Goal: Transaction & Acquisition: Book appointment/travel/reservation

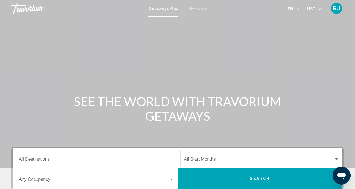
click at [198, 6] on span "Getaways" at bounding box center [198, 8] width 18 height 4
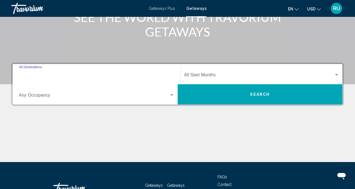
click at [81, 76] on input "Destination All Destinations" at bounding box center [97, 76] width 156 height 5
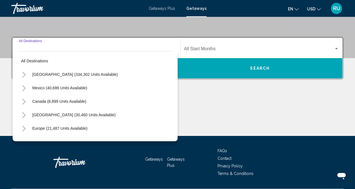
scroll to position [126, 0]
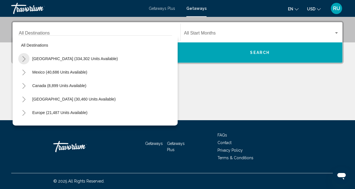
click at [23, 58] on icon "Toggle United States (334,302 units available)" at bounding box center [24, 59] width 4 height 6
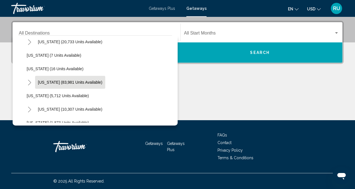
scroll to position [112, 0]
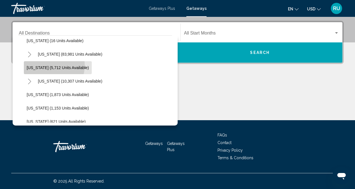
click at [50, 65] on span "[US_STATE] (5,712 units available)" at bounding box center [58, 67] width 62 height 4
type input "**********"
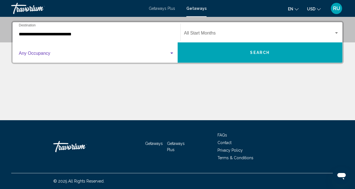
click at [67, 56] on span "Search widget" at bounding box center [94, 54] width 151 height 5
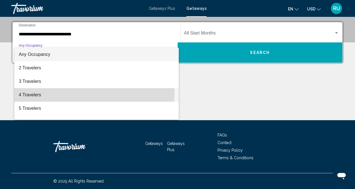
click at [31, 93] on span "4 Travelers" at bounding box center [97, 94] width 156 height 13
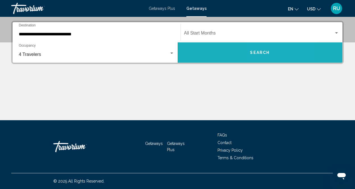
click at [259, 55] on span "Search" at bounding box center [260, 53] width 20 height 4
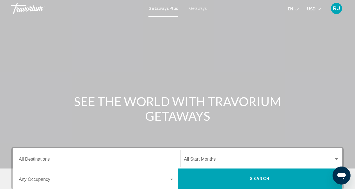
click at [200, 8] on span "Getaways" at bounding box center [198, 8] width 18 height 4
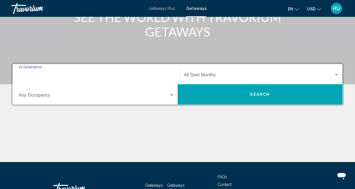
click at [81, 76] on input "Destination All Destinations" at bounding box center [97, 76] width 156 height 5
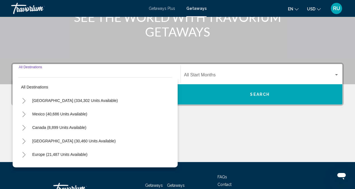
scroll to position [126, 0]
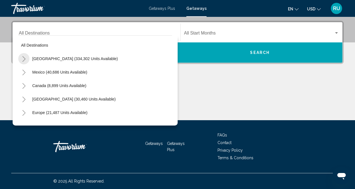
click at [26, 58] on icon "Toggle United States (334,302 units available)" at bounding box center [24, 59] width 4 height 6
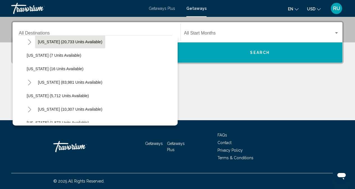
scroll to position [112, 0]
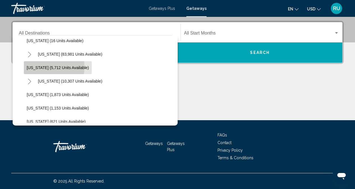
click at [37, 67] on span "[US_STATE] (5,712 units available)" at bounding box center [58, 67] width 62 height 4
type input "**********"
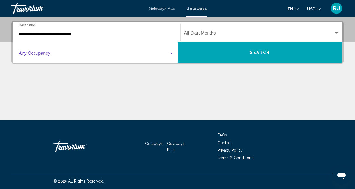
click at [67, 54] on span "Search widget" at bounding box center [94, 54] width 151 height 5
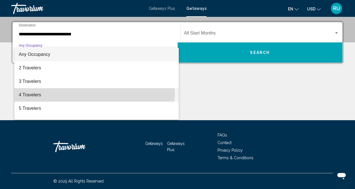
click at [34, 91] on span "4 Travelers" at bounding box center [97, 94] width 156 height 13
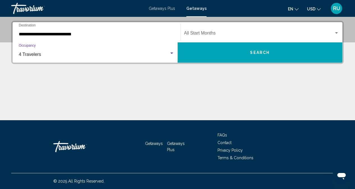
click at [254, 51] on span "Search" at bounding box center [260, 53] width 20 height 4
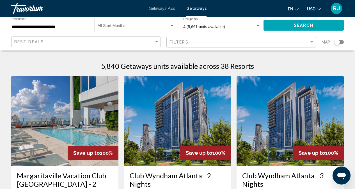
click at [225, 46] on div "Filters" at bounding box center [242, 42] width 145 height 10
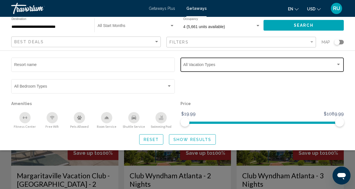
click at [214, 63] on div "Vacation Types All Vacation Types" at bounding box center [262, 63] width 158 height 15
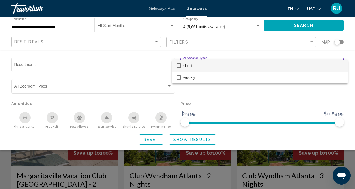
click at [190, 65] on span "short" at bounding box center [263, 66] width 160 height 12
click at [194, 137] on div at bounding box center [177, 94] width 355 height 189
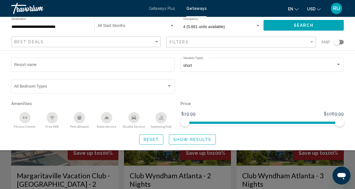
click at [155, 138] on span "Reset" at bounding box center [151, 139] width 15 height 4
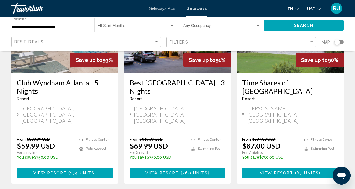
scroll to position [759, 0]
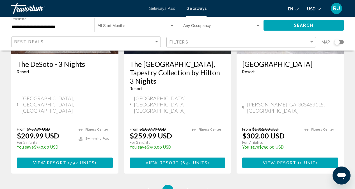
scroll to position [759, 0]
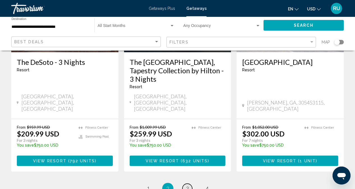
click at [189, 185] on span "3" at bounding box center [187, 188] width 3 height 6
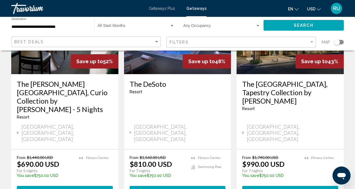
scroll to position [787, 0]
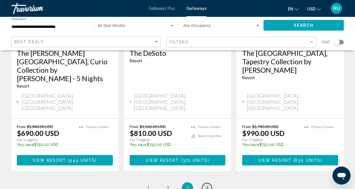
click at [209, 183] on link "page 4" at bounding box center [207, 188] width 10 height 10
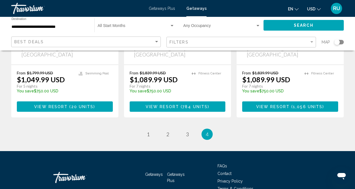
scroll to position [178, 0]
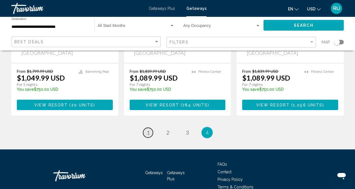
click at [149, 130] on span "1" at bounding box center [148, 133] width 3 height 6
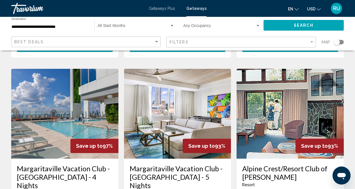
scroll to position [450, 0]
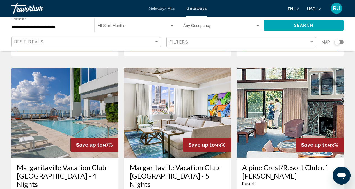
click at [291, 88] on img "Main content" at bounding box center [290, 113] width 107 height 90
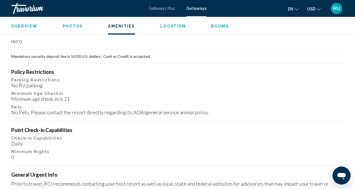
scroll to position [618, 0]
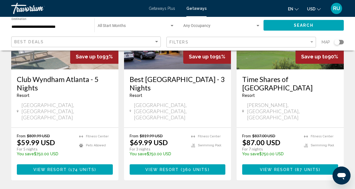
scroll to position [759, 0]
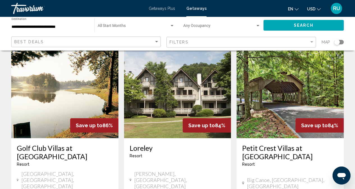
scroll to position [253, 0]
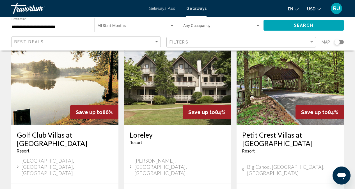
click at [177, 70] on img "Main content" at bounding box center [177, 80] width 107 height 90
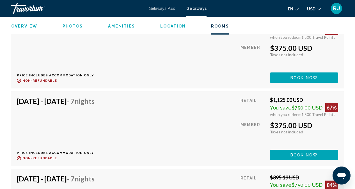
scroll to position [1292, 0]
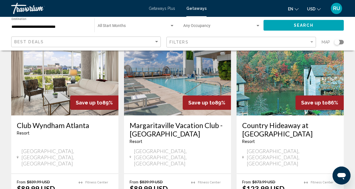
scroll to position [56, 0]
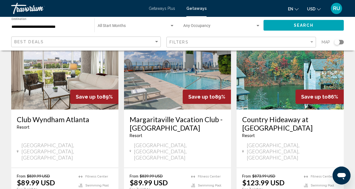
click at [287, 82] on img "Main content" at bounding box center [290, 65] width 107 height 90
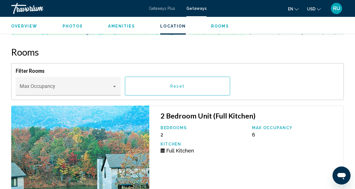
scroll to position [983, 0]
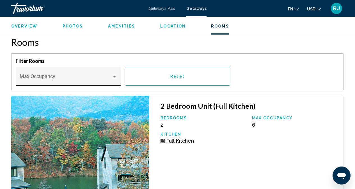
click at [112, 79] on div "Main content" at bounding box center [114, 76] width 5 height 4
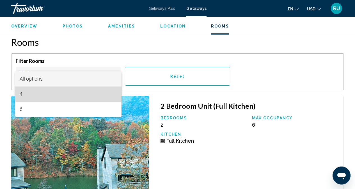
click at [47, 93] on span "4" at bounding box center [68, 94] width 97 height 15
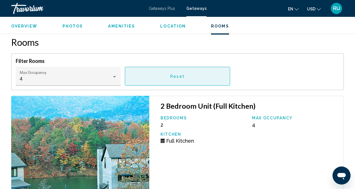
click at [178, 72] on button "Reset" at bounding box center [177, 76] width 105 height 19
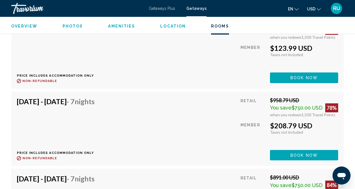
scroll to position [1320, 0]
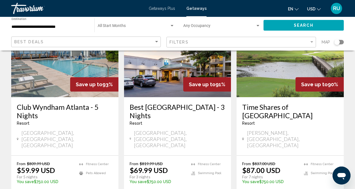
scroll to position [777, 0]
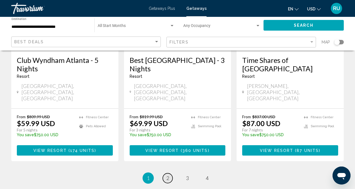
click at [166, 173] on link "page 2" at bounding box center [168, 178] width 10 height 10
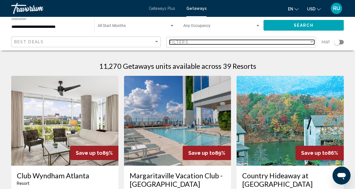
click at [283, 41] on div "Filters" at bounding box center [240, 42] width 140 height 4
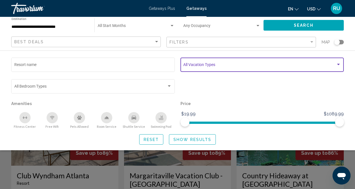
click at [244, 67] on span "Search widget" at bounding box center [259, 66] width 153 height 4
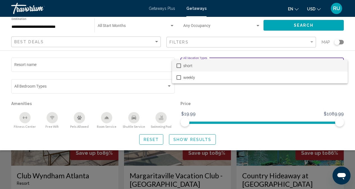
click at [203, 67] on span "short" at bounding box center [263, 66] width 160 height 12
click at [151, 138] on div at bounding box center [177, 94] width 355 height 189
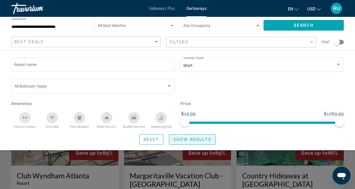
click at [190, 140] on span "Show Results" at bounding box center [193, 139] width 38 height 4
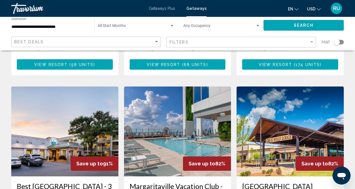
scroll to position [618, 0]
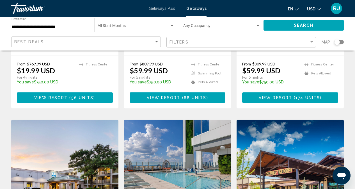
click at [292, 120] on img "Main content" at bounding box center [290, 165] width 107 height 90
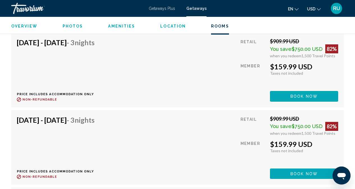
scroll to position [2210, 0]
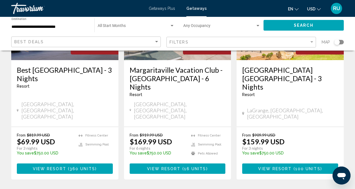
scroll to position [777, 0]
